Goal: Task Accomplishment & Management: Manage account settings

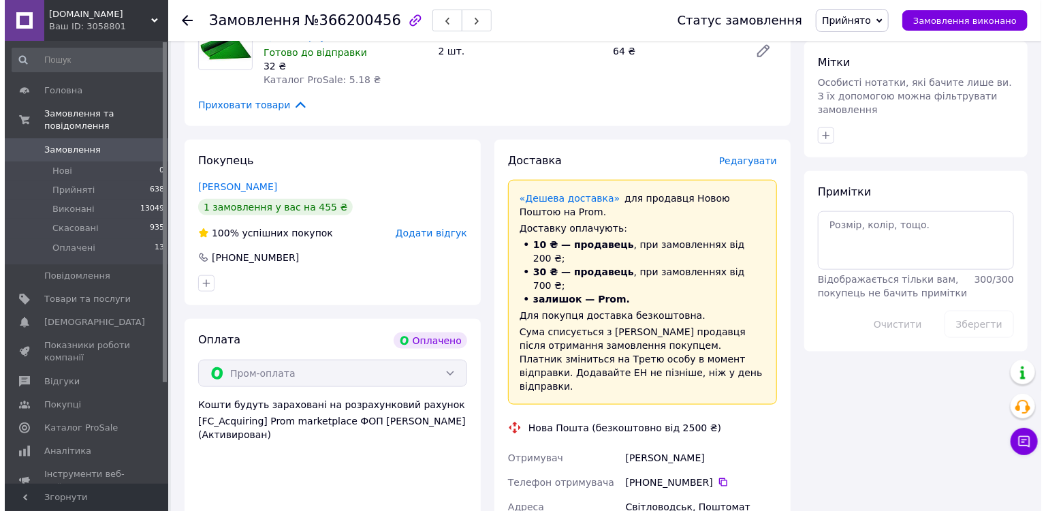
scroll to position [654, 0]
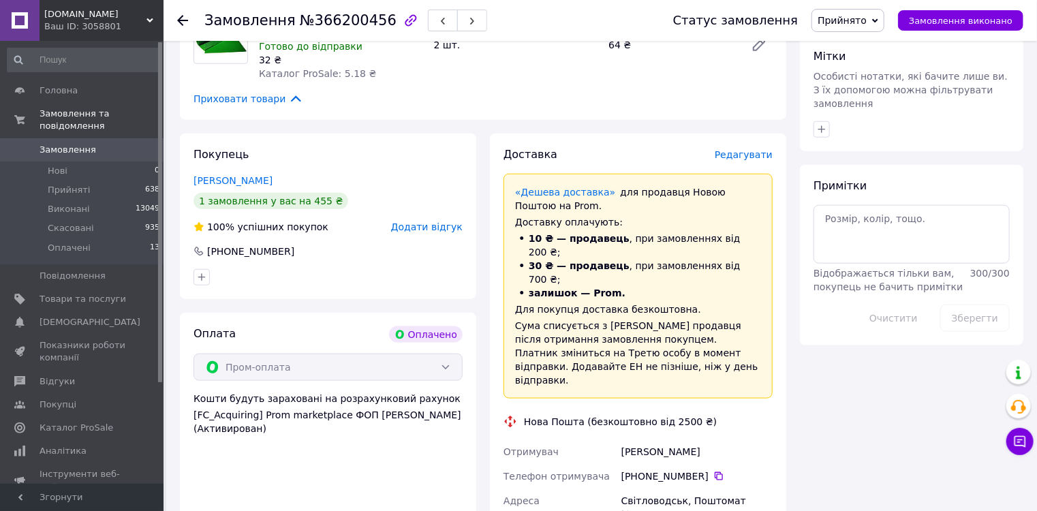
click at [751, 149] on span "Редагувати" at bounding box center [744, 154] width 58 height 11
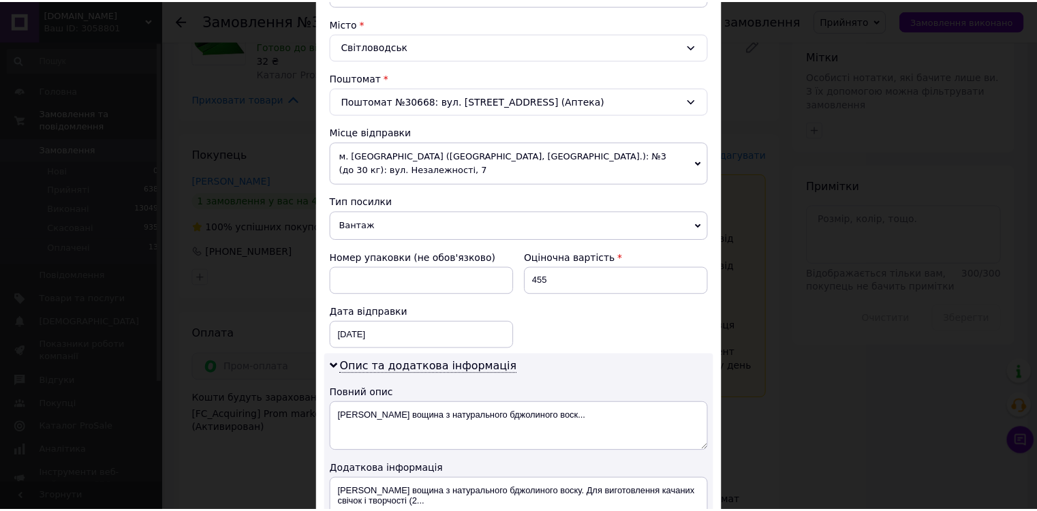
scroll to position [542, 0]
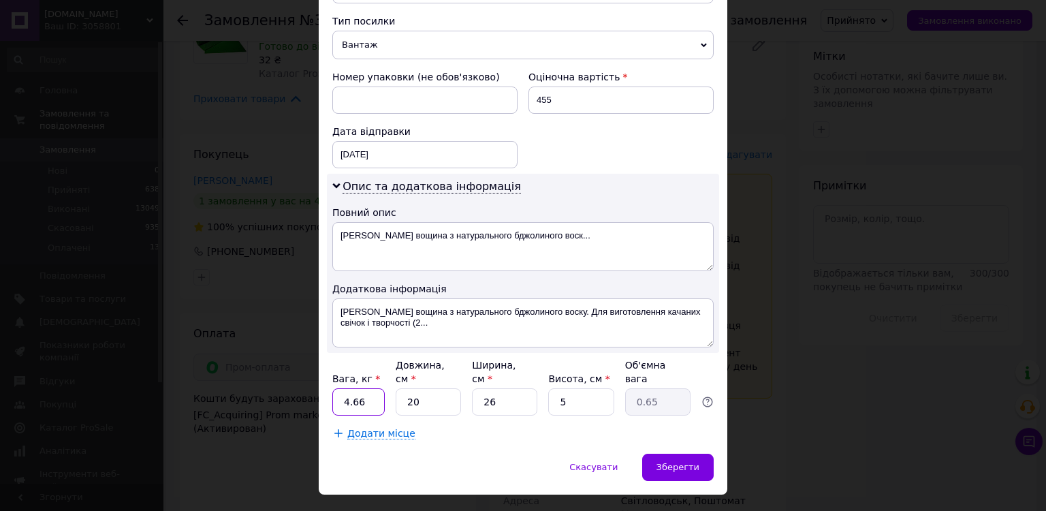
drag, startPoint x: 365, startPoint y: 369, endPoint x: 343, endPoint y: 367, distance: 21.9
click at [343, 388] on input "4.66" at bounding box center [358, 401] width 52 height 27
type input "1"
click at [673, 454] on div "Зберегти" at bounding box center [678, 467] width 72 height 27
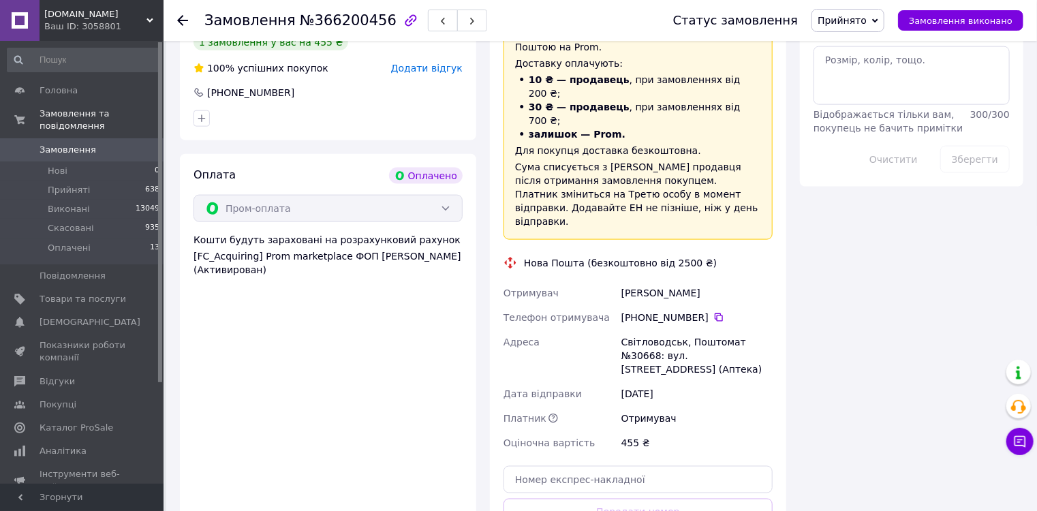
scroll to position [817, 0]
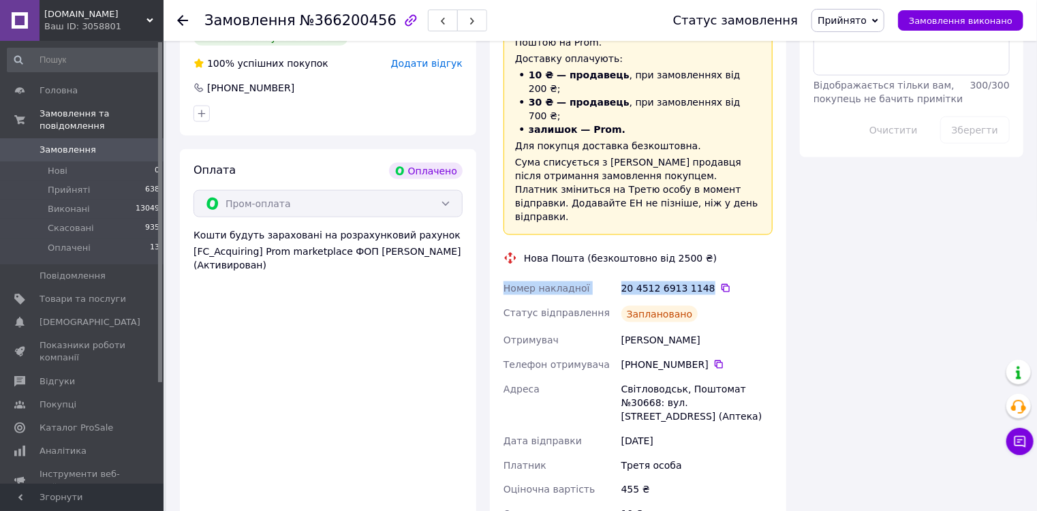
drag, startPoint x: 693, startPoint y: 233, endPoint x: 500, endPoint y: 232, distance: 193.5
click at [500, 232] on div "Доставка Редагувати «Дешева доставка»   для продавця [GEOGRAPHIC_DATA] на Prom.…" at bounding box center [638, 281] width 296 height 622
copy div "Номер накладної 20 4512 6913 1148"
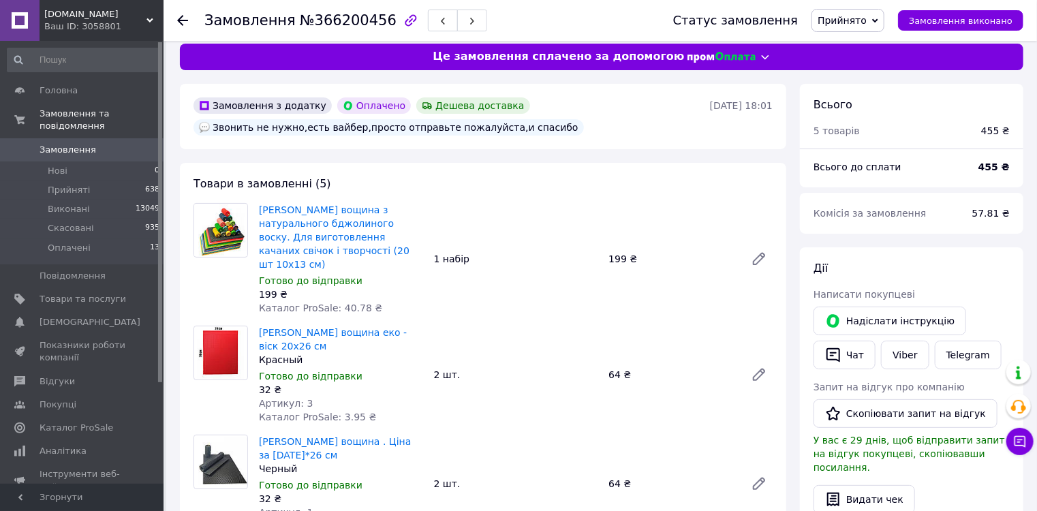
scroll to position [0, 0]
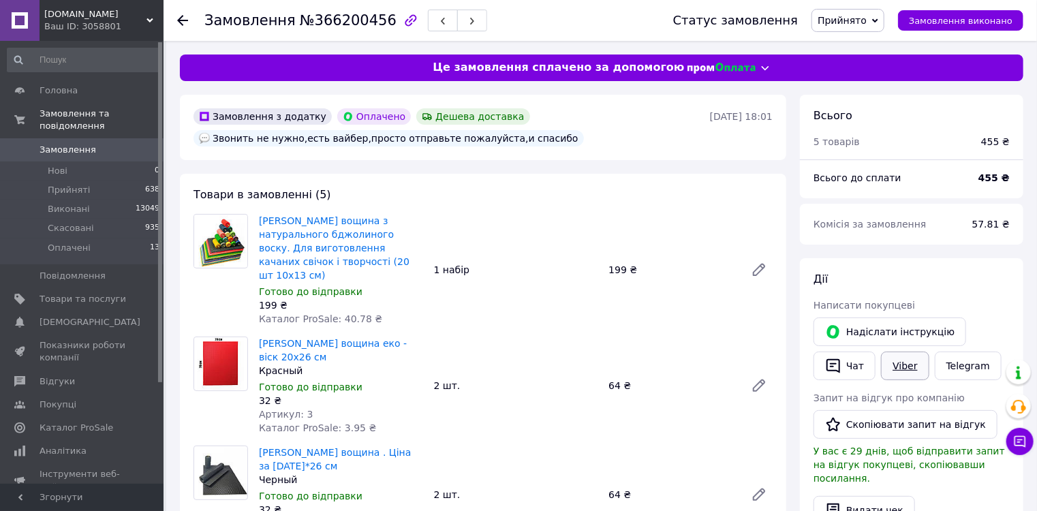
click at [909, 367] on link "Viber" at bounding box center [905, 366] width 48 height 29
drag, startPoint x: 204, startPoint y: 18, endPoint x: 371, endPoint y: 21, distance: 166.3
click at [371, 21] on h1 "Замовлення №366200456" at bounding box center [300, 20] width 192 height 16
copy h1 "Замовлення №366200456"
